Goal: Task Accomplishment & Management: Use online tool/utility

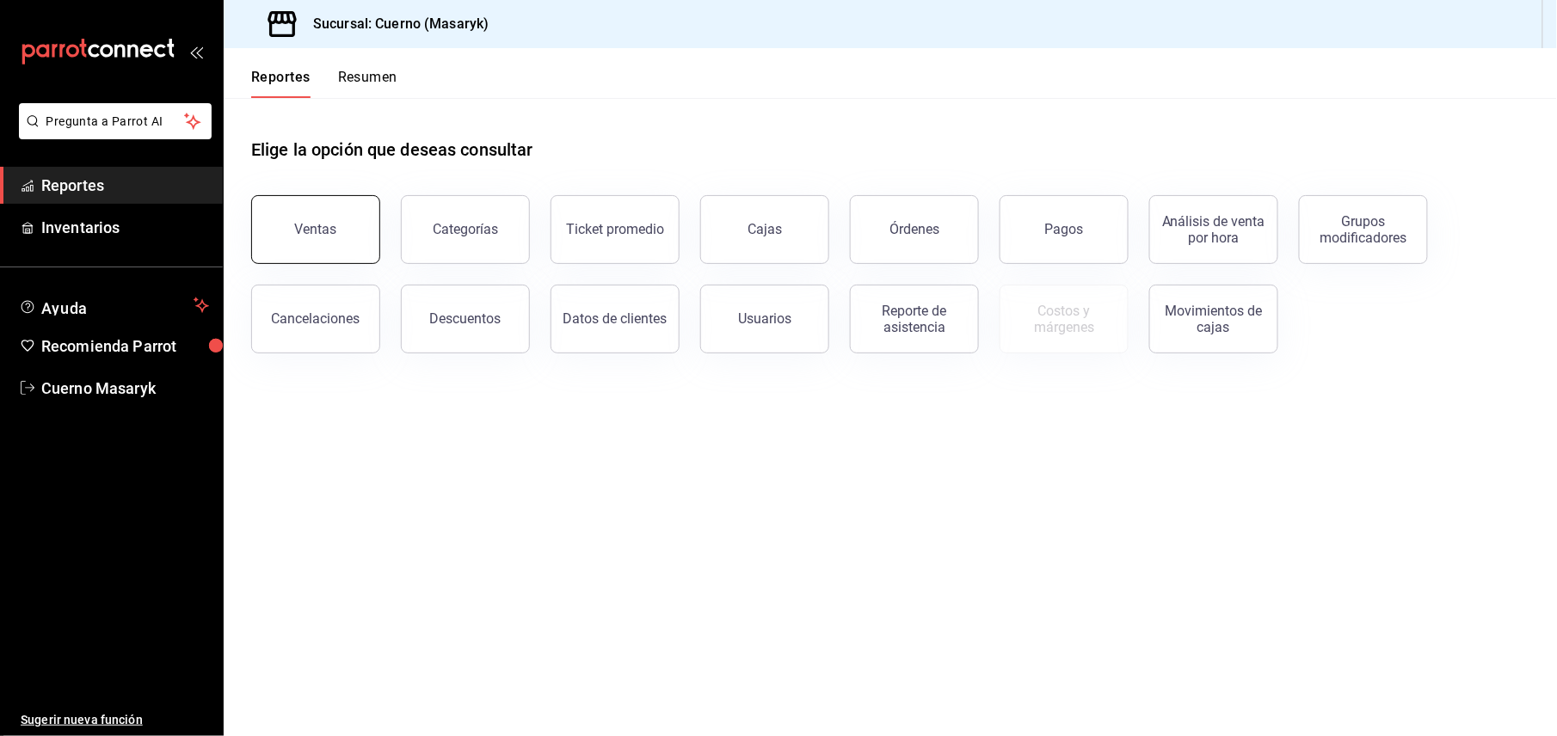
click at [370, 255] on button "Ventas" at bounding box center [315, 229] width 129 height 69
click at [370, 255] on html "Pregunta a Parrot AI Reportes Inventarios Ayuda Recomienda Parrot Cuerno Masary…" at bounding box center [778, 368] width 1557 height 736
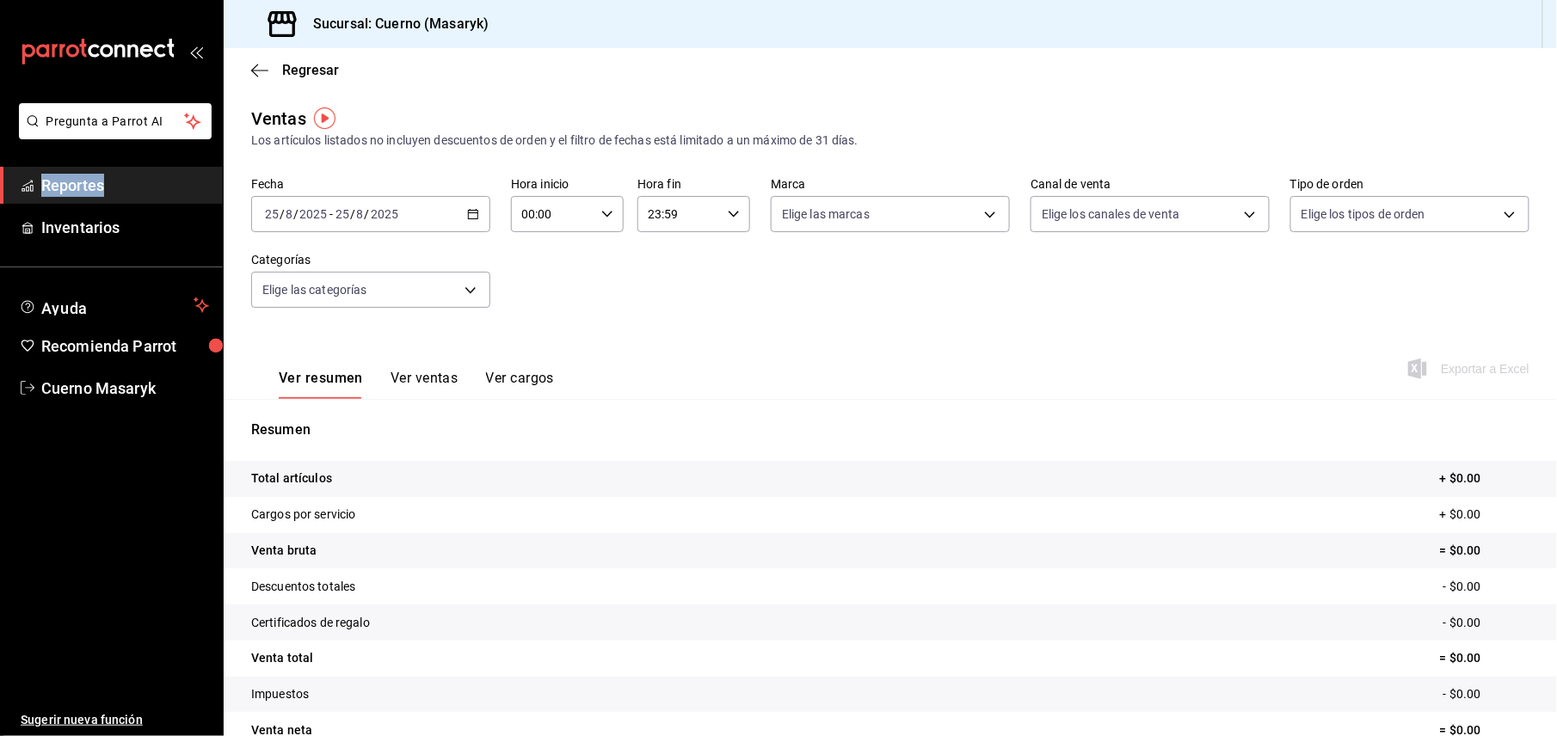
drag, startPoint x: 370, startPoint y: 255, endPoint x: 475, endPoint y: 213, distance: 113.1
click at [475, 213] on icon "button" at bounding box center [473, 214] width 12 height 12
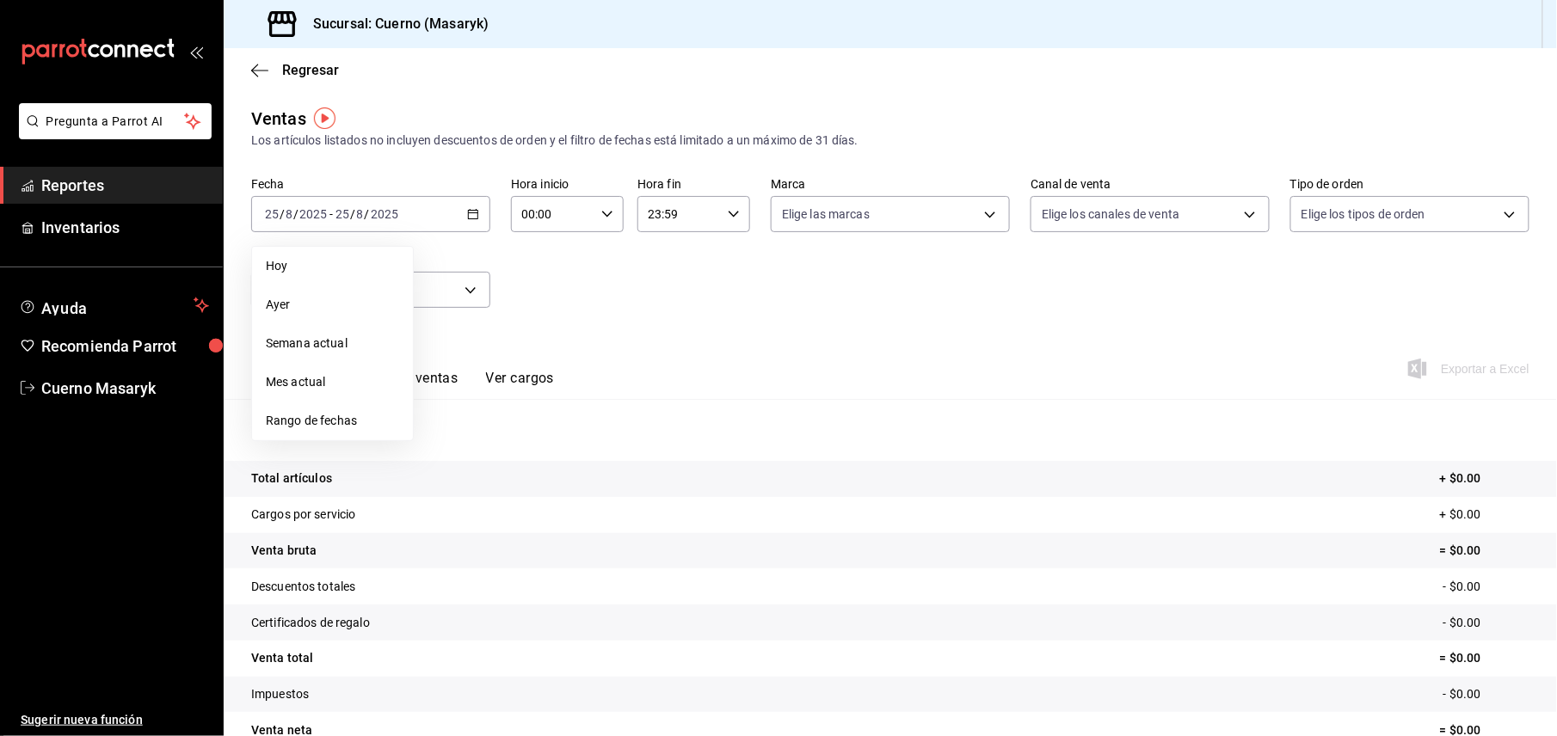
click at [335, 420] on span "Rango de fechas" at bounding box center [332, 421] width 133 height 18
click at [452, 440] on abbr "18" at bounding box center [449, 442] width 11 height 12
click at [454, 482] on abbr "25" at bounding box center [449, 480] width 11 height 12
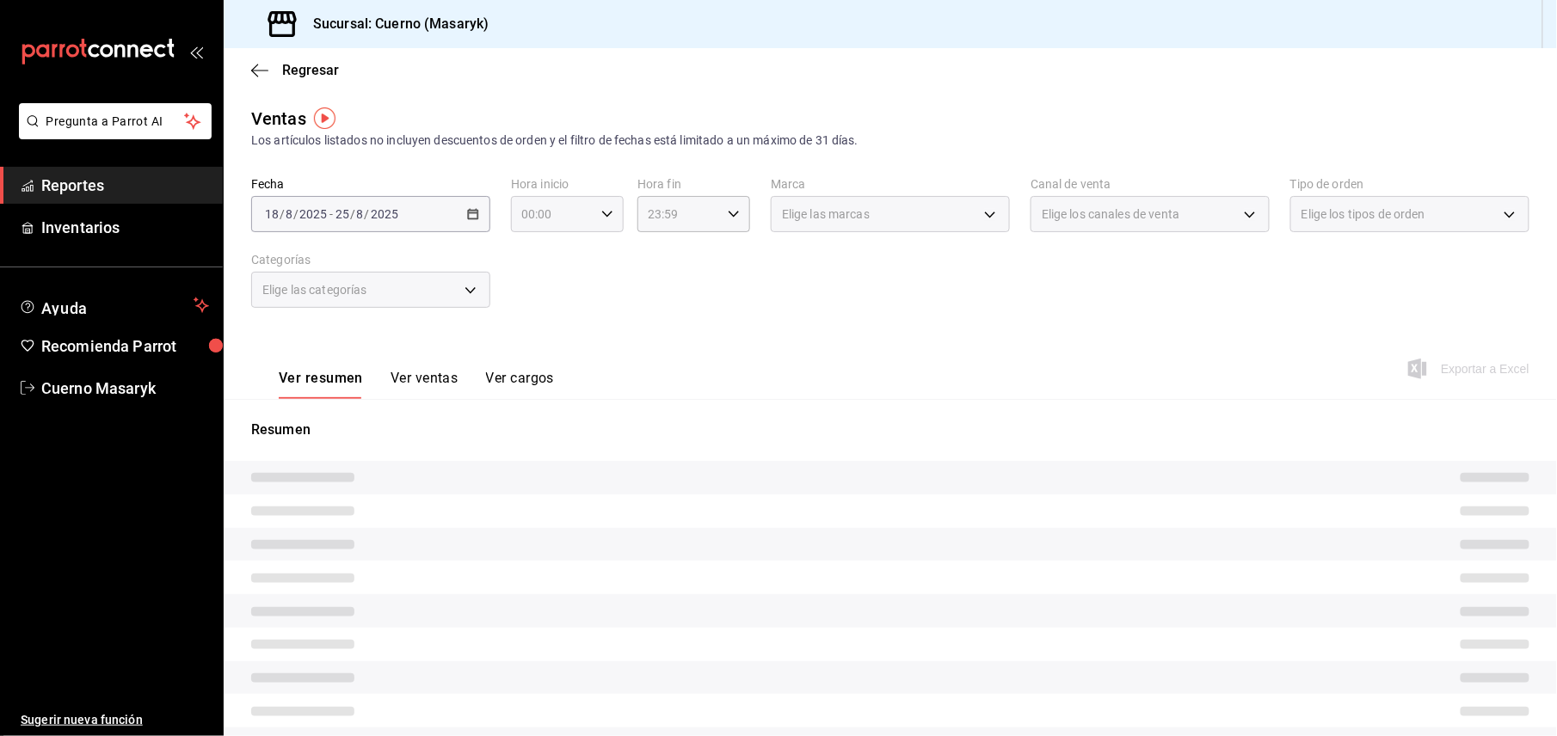
click at [610, 213] on div "00:00 Hora inicio" at bounding box center [567, 214] width 113 height 36
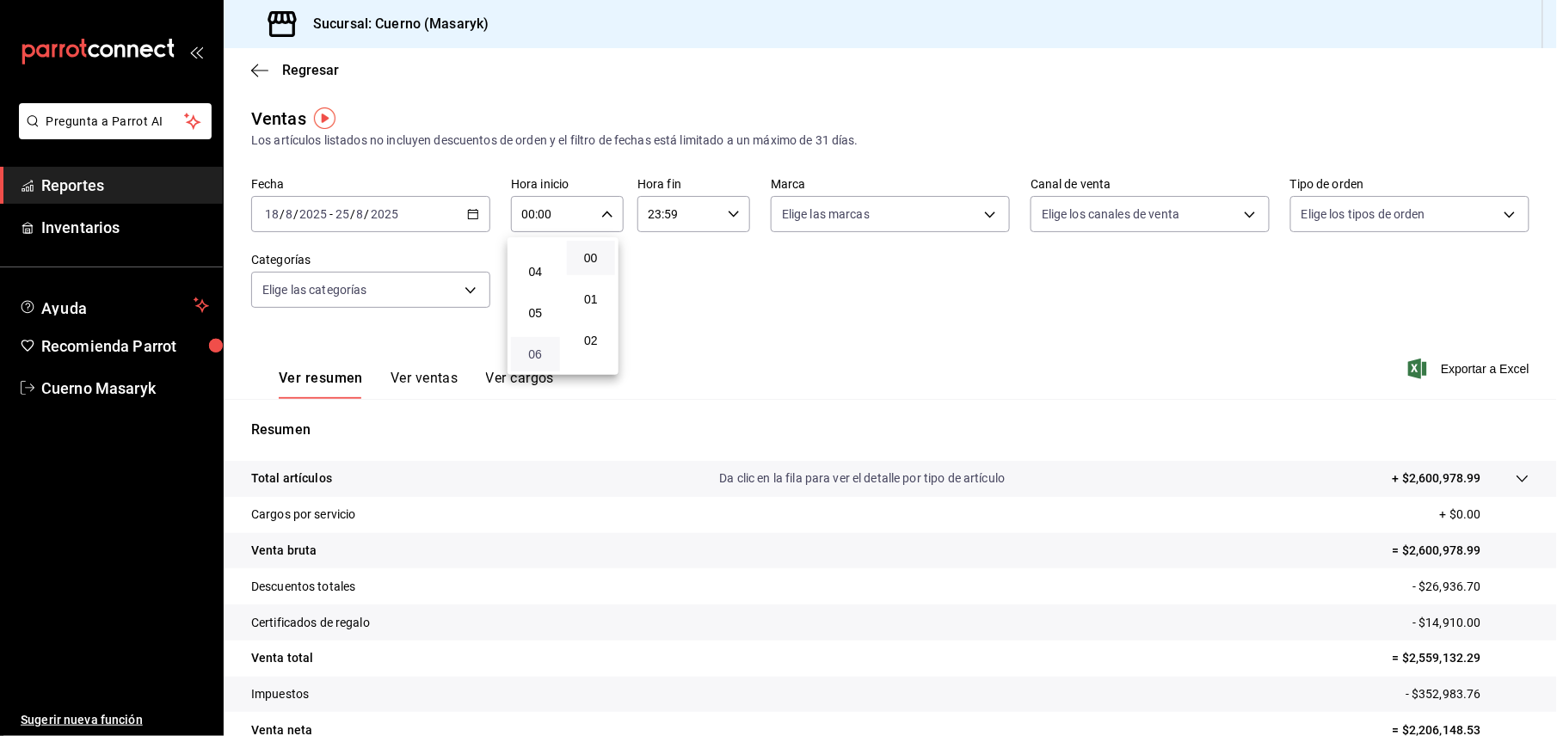
scroll to position [114, 0]
click at [542, 349] on span "05" at bounding box center [535, 350] width 28 height 14
type input "05:00"
click at [716, 214] on div at bounding box center [778, 368] width 1557 height 736
click at [710, 212] on input "23:59" at bounding box center [678, 214] width 83 height 34
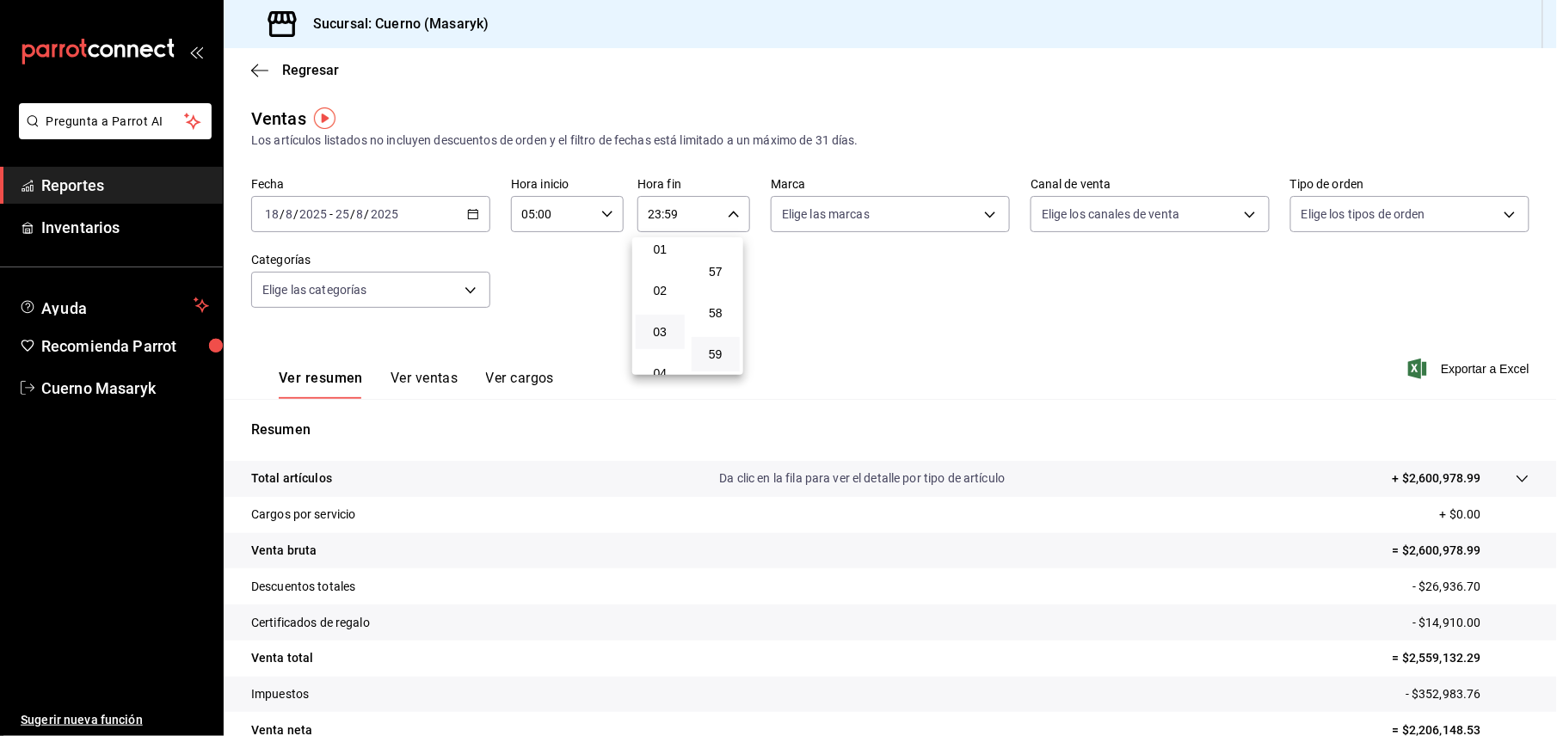
scroll to position [165, 0]
click at [659, 297] on span "05" at bounding box center [660, 299] width 28 height 14
click at [728, 211] on div at bounding box center [778, 368] width 1557 height 736
click at [726, 222] on div "05:59 Hora fin" at bounding box center [693, 214] width 113 height 36
click at [723, 256] on span "00" at bounding box center [716, 258] width 28 height 14
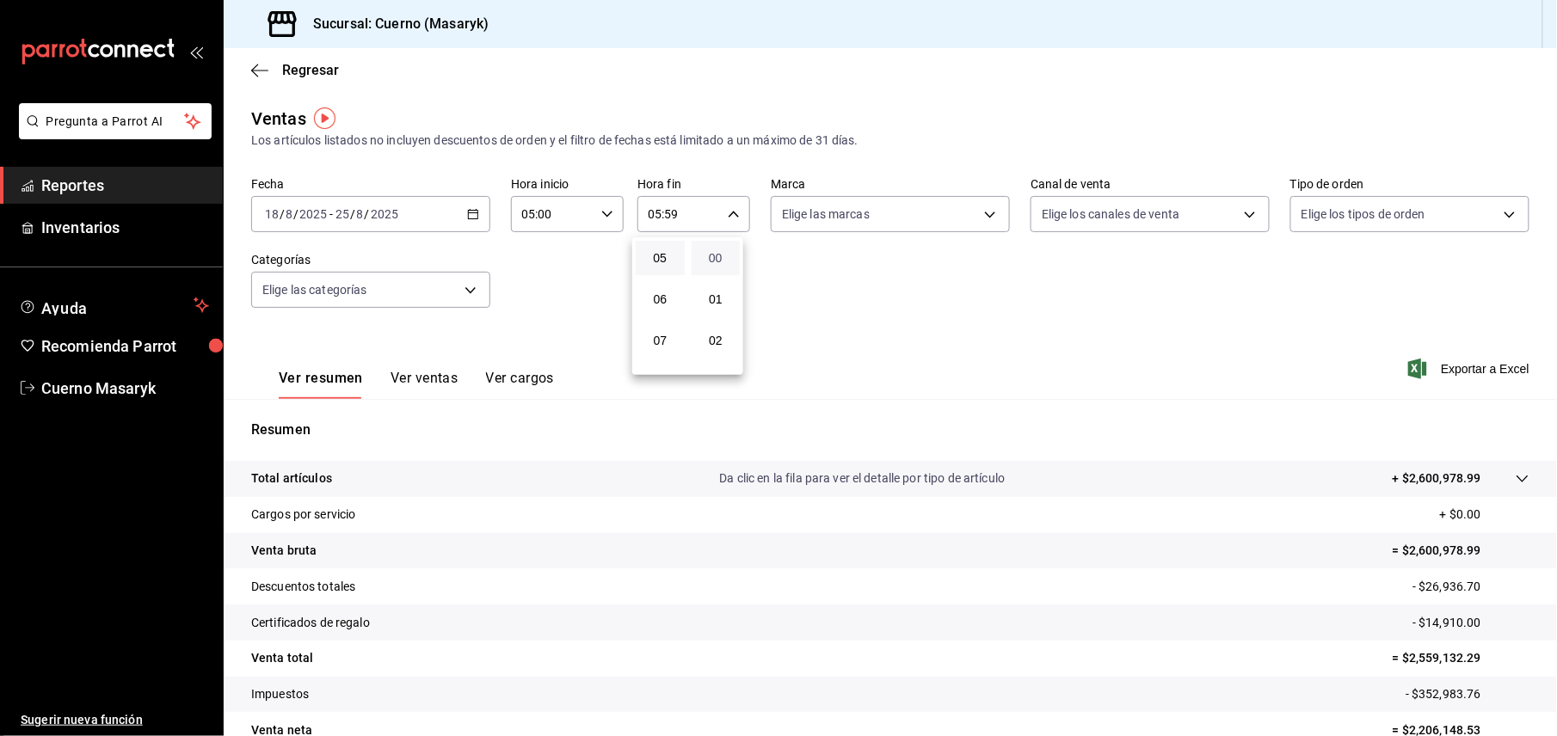
type input "05:00"
click at [972, 208] on div at bounding box center [778, 368] width 1557 height 736
click at [899, 221] on body "Pregunta a Parrot AI Reportes Inventarios Ayuda Recomienda Parrot Cuerno Masary…" at bounding box center [778, 368] width 1557 height 736
click at [785, 341] on input "checkbox" at bounding box center [782, 338] width 15 height 15
checkbox input "true"
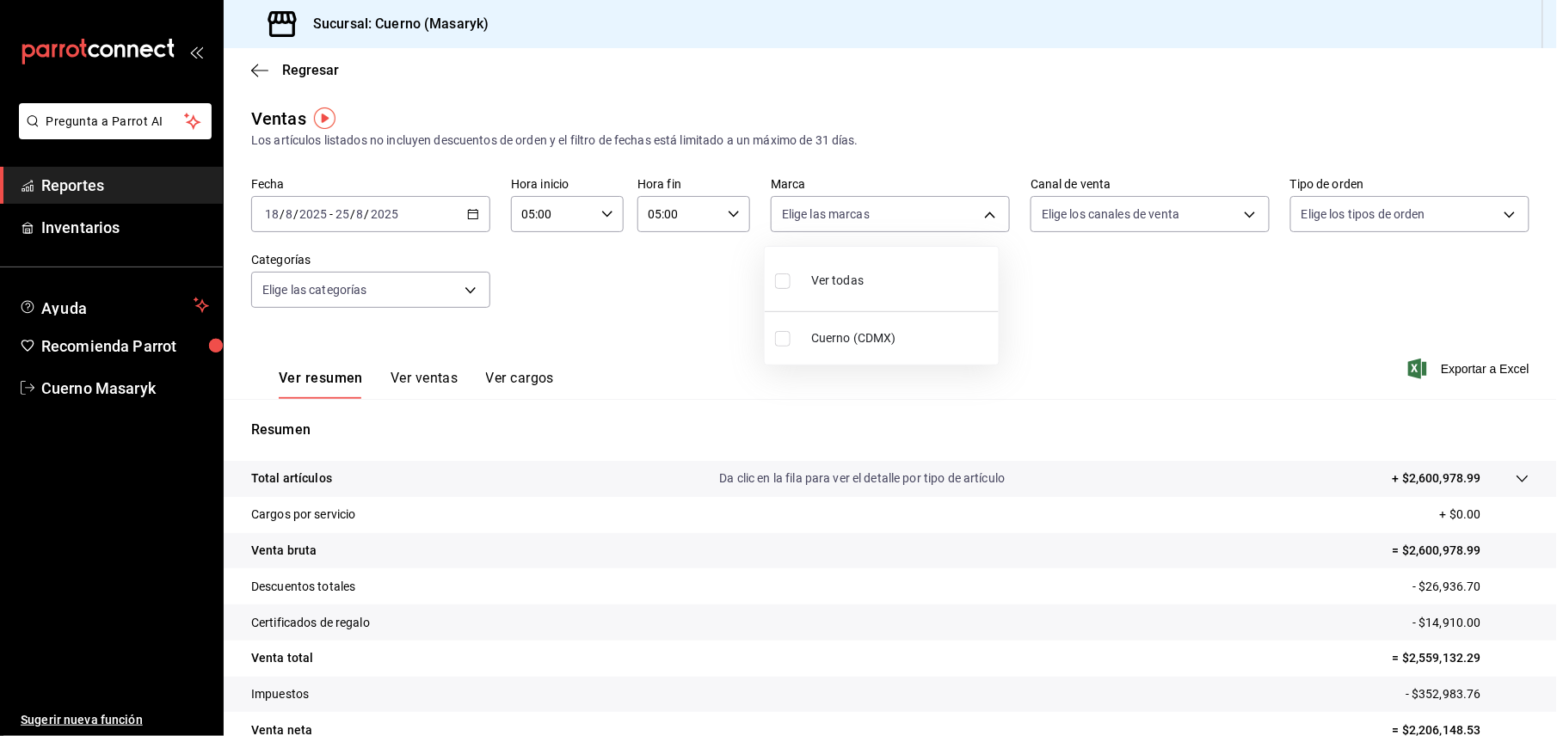
type input "4ea0d660-02b3-4785-bb88-48b5ef6e196c"
checkbox input "true"
click at [1098, 297] on div at bounding box center [778, 368] width 1557 height 736
click at [1460, 372] on span "Exportar a Excel" at bounding box center [1470, 369] width 118 height 21
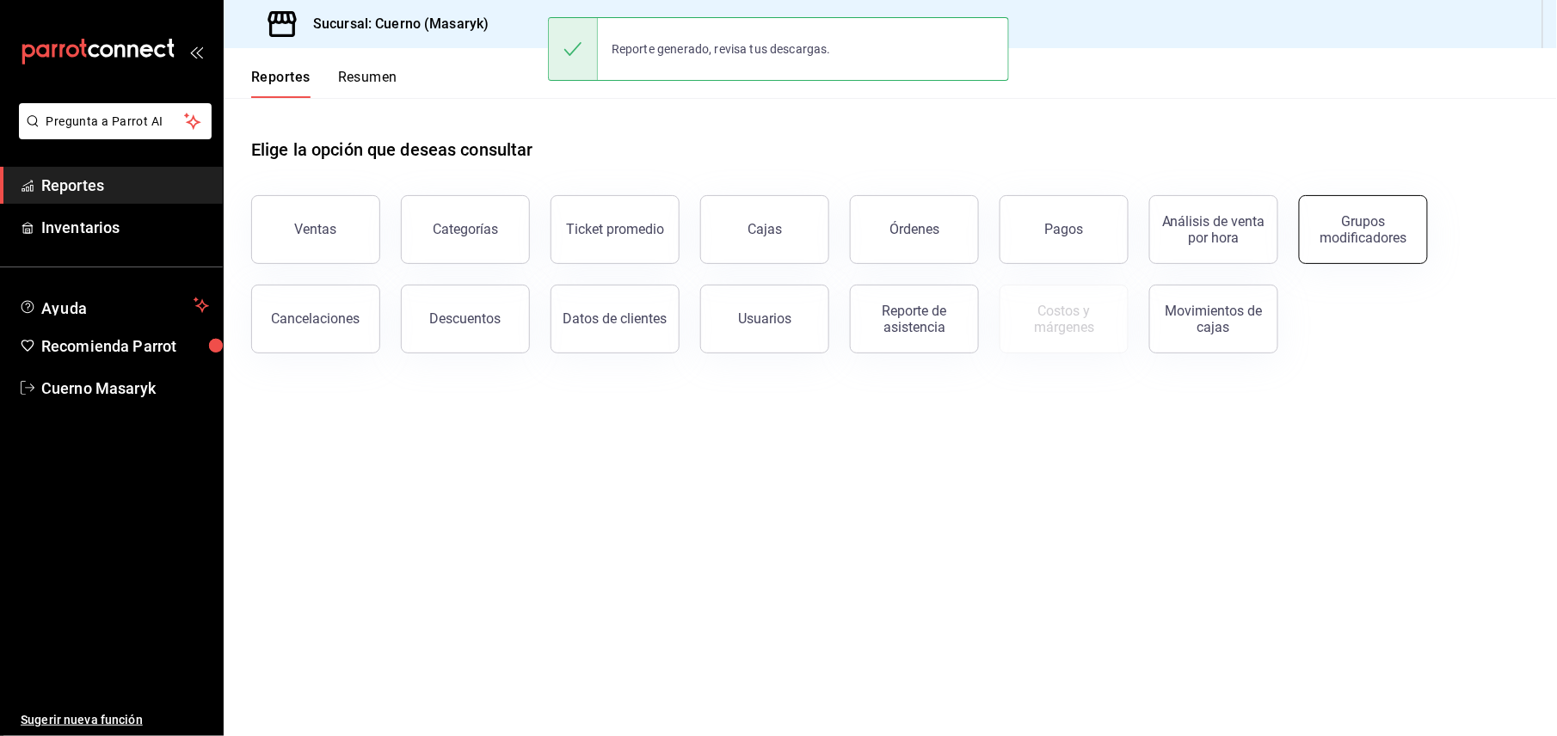
click at [1384, 236] on div "Grupos modificadores" at bounding box center [1363, 229] width 107 height 33
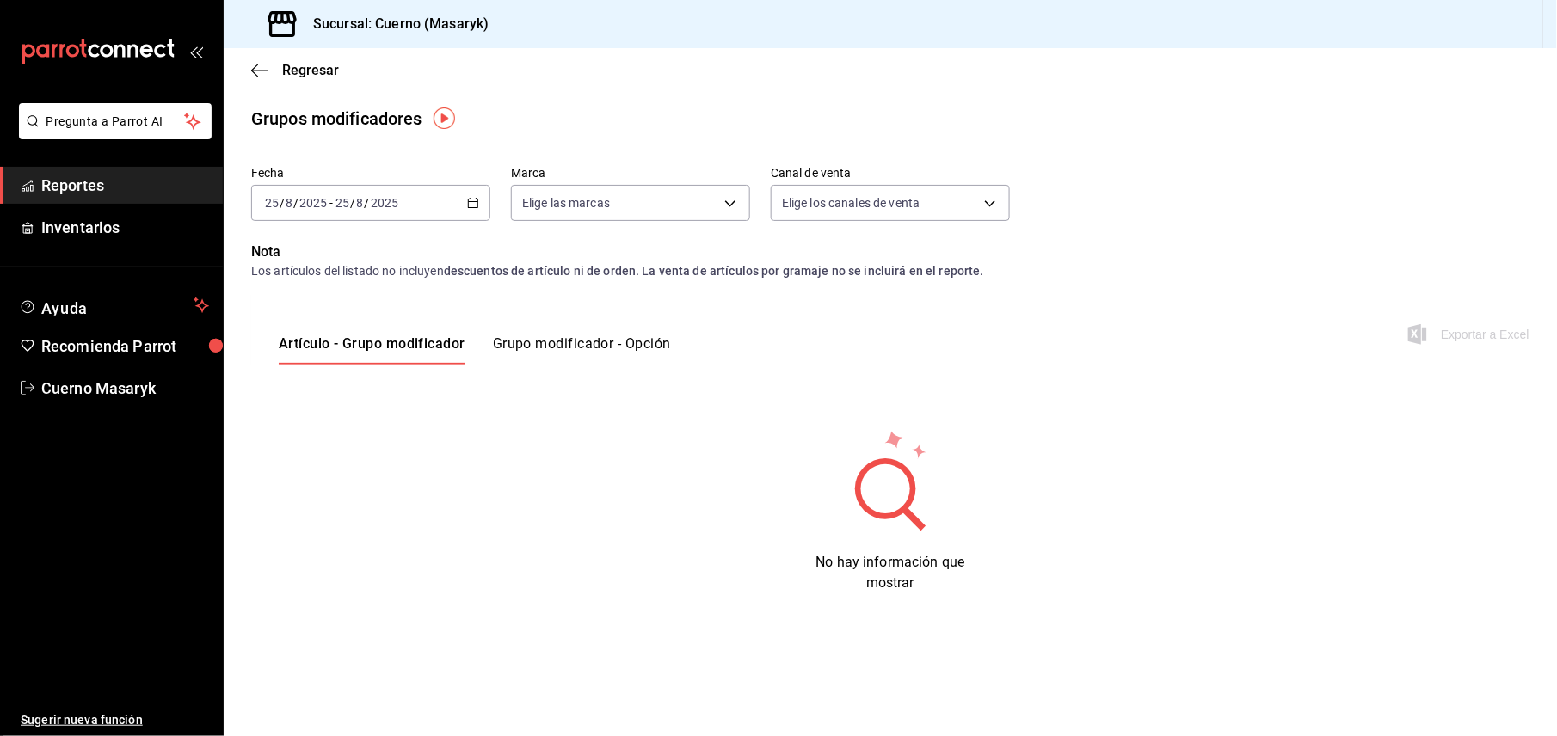
click at [472, 211] on div "[DATE] [DATE] - [DATE] [DATE]" at bounding box center [370, 203] width 239 height 36
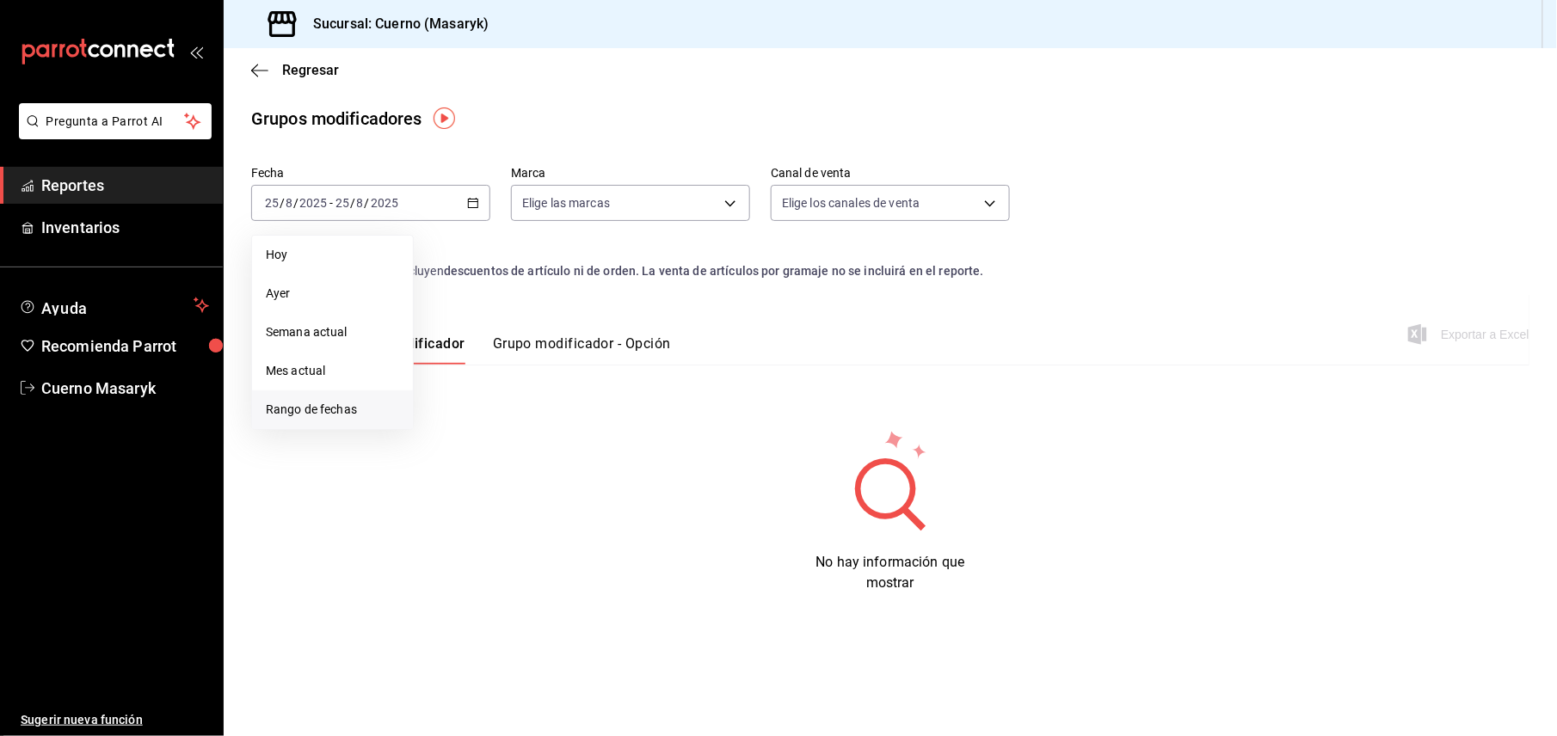
click at [345, 410] on span "Rango de fechas" at bounding box center [332, 410] width 133 height 18
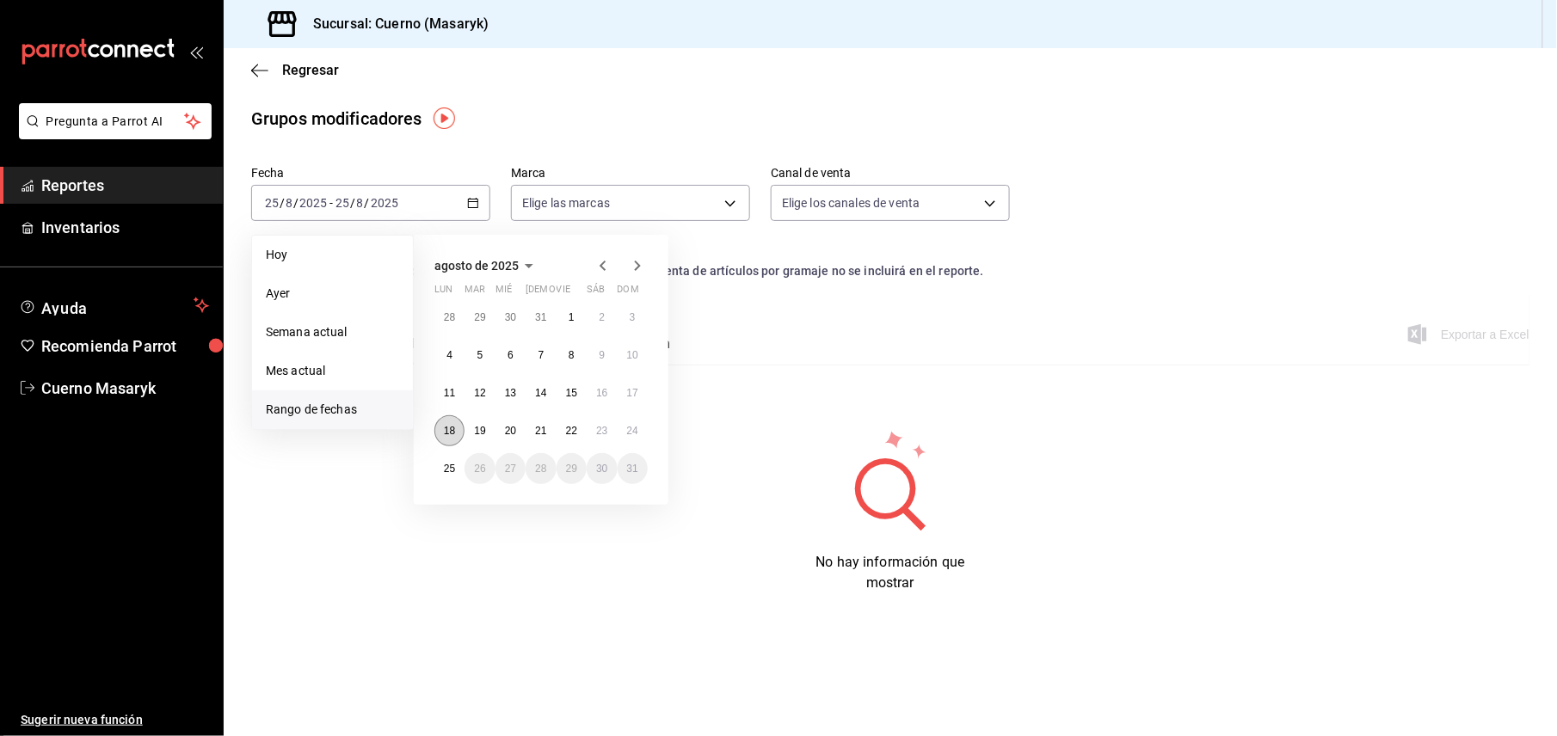
click at [454, 427] on abbr "18" at bounding box center [449, 431] width 11 height 12
click at [452, 476] on button "25" at bounding box center [449, 468] width 30 height 31
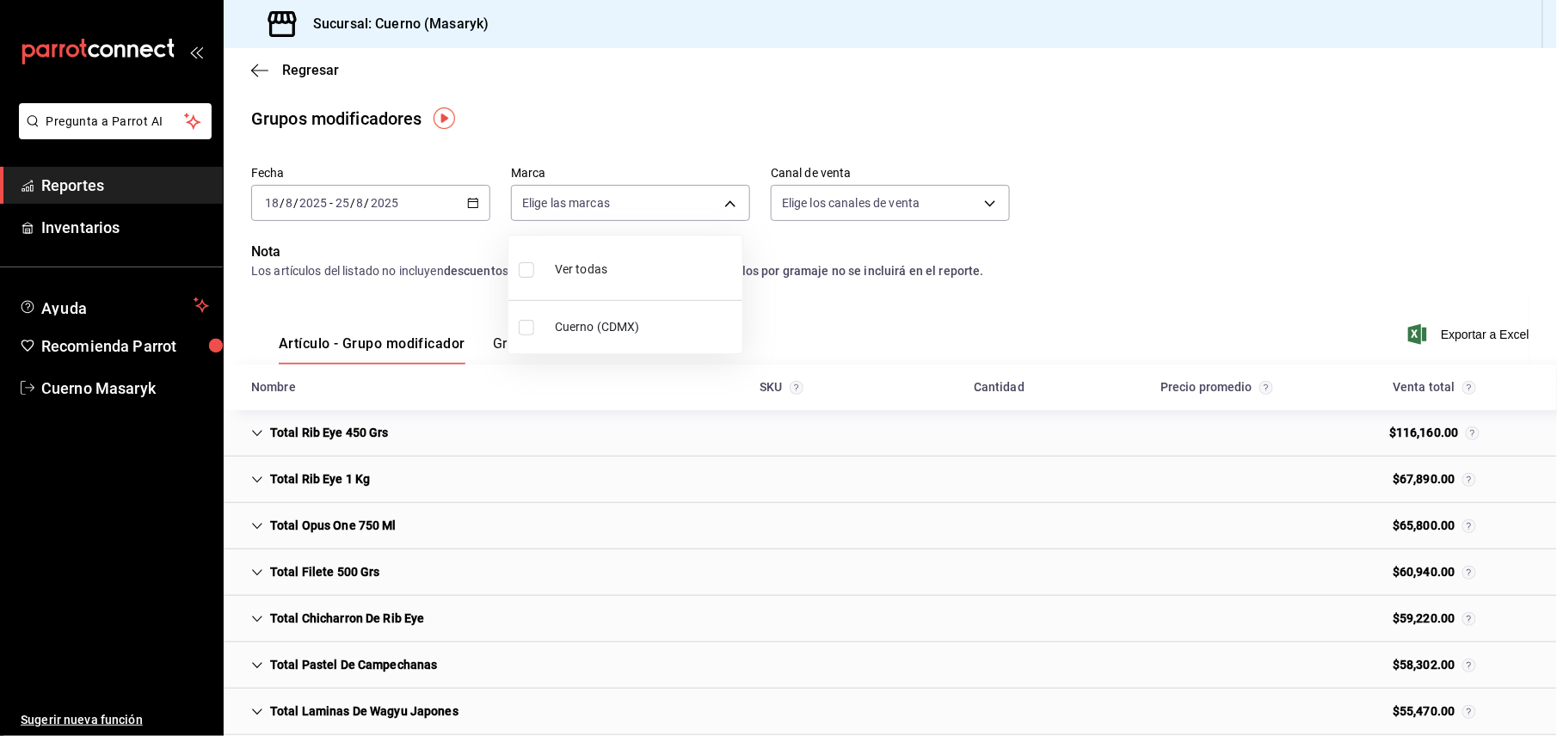
click at [714, 200] on body "Pregunta a Parrot AI Reportes Inventarios Ayuda Recomienda Parrot Cuerno Masary…" at bounding box center [778, 368] width 1557 height 736
click at [521, 322] on input "checkbox" at bounding box center [526, 327] width 15 height 15
checkbox input "true"
type input "4ea0d660-02b3-4785-bb88-48b5ef6e196c"
checkbox input "true"
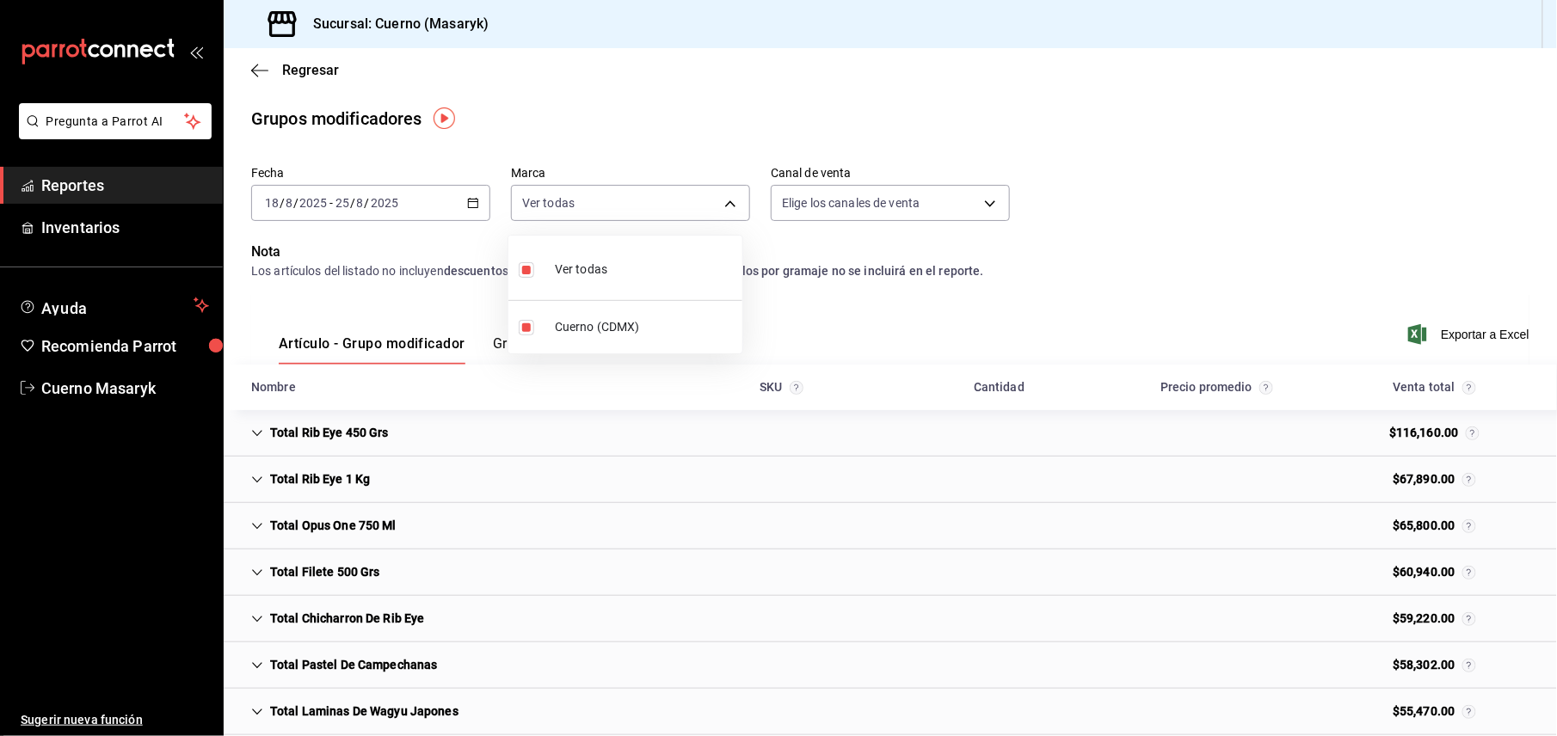
click at [1322, 210] on div at bounding box center [778, 368] width 1557 height 736
click at [1445, 335] on span "Exportar a Excel" at bounding box center [1470, 334] width 118 height 21
